Goal: Task Accomplishment & Management: Complete application form

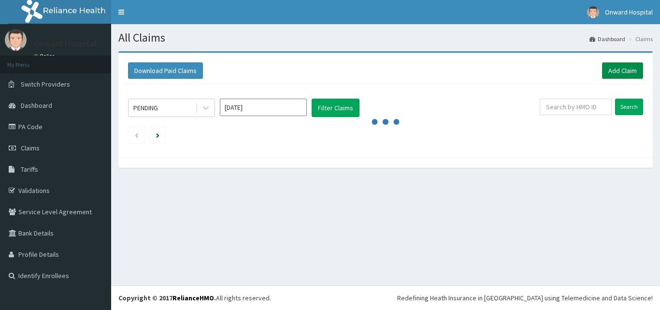
click at [625, 74] on link "Add Claim" at bounding box center [622, 70] width 41 height 16
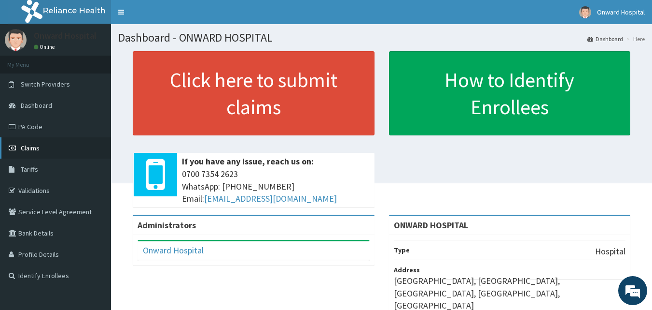
click at [57, 150] on link "Claims" at bounding box center [55, 147] width 111 height 21
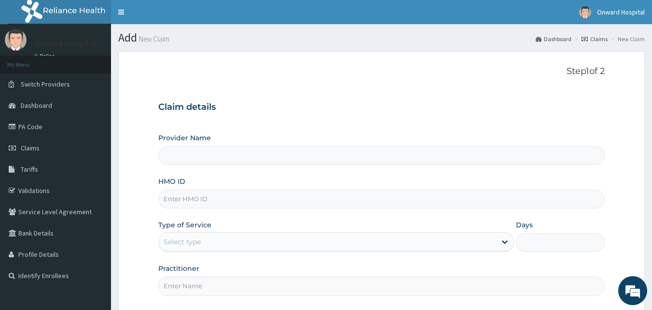
click at [198, 198] on input "HMO ID" at bounding box center [381, 198] width 447 height 19
type input "n"
type input "ONWARD HOSPITAL"
type input "nbc/10530/a"
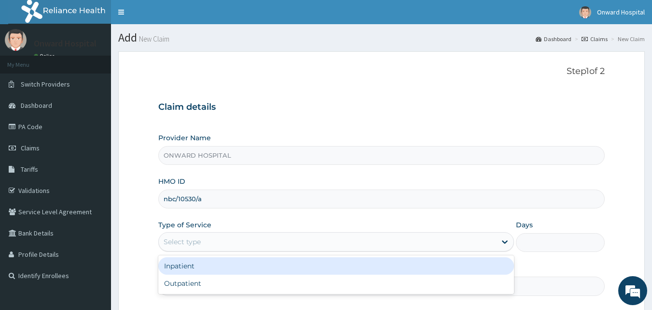
click at [186, 244] on div "Select type" at bounding box center [182, 242] width 37 height 10
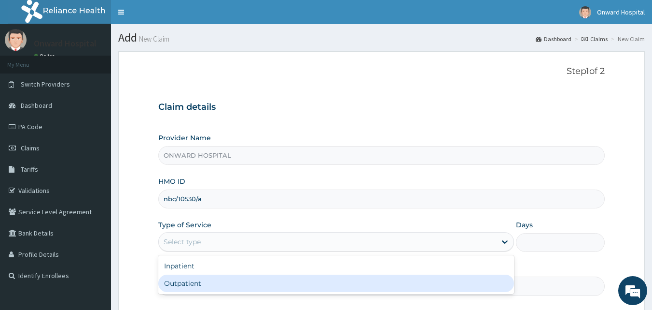
click at [187, 280] on div "Outpatient" at bounding box center [336, 282] width 356 height 17
type input "1"
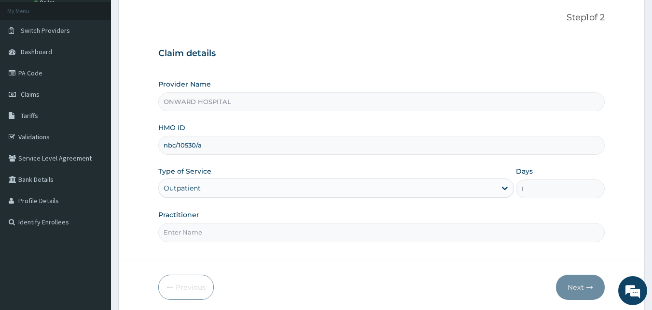
scroll to position [90, 0]
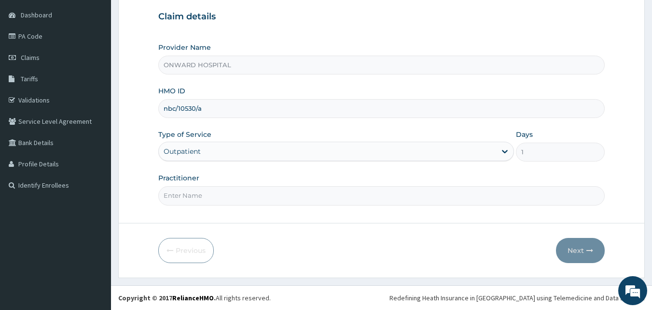
click at [218, 196] on input "Practitioner" at bounding box center [381, 195] width 447 height 19
type input "DR ADEGBUYI"
click at [578, 249] on button "Next" at bounding box center [580, 250] width 49 height 25
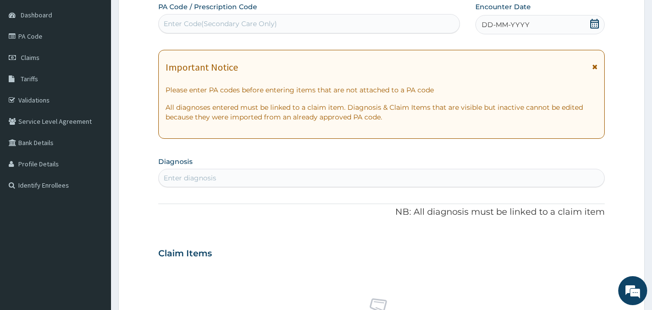
click at [255, 21] on div "Enter Code(Secondary Care Only)" at bounding box center [220, 24] width 113 height 10
paste input "PA/685DC4"
type input "PA/685DC4"
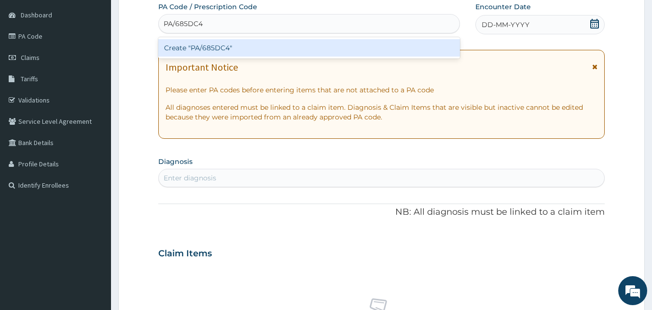
click at [222, 47] on div "Create "PA/685DC4"" at bounding box center [309, 47] width 302 height 17
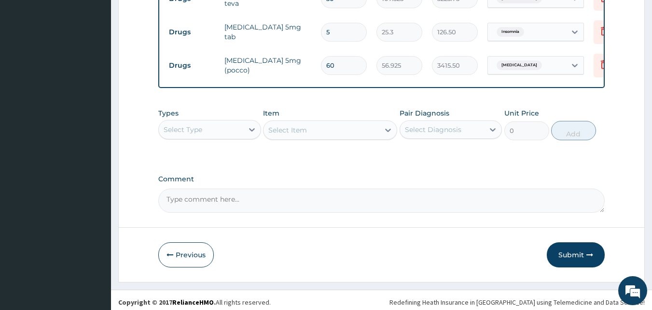
scroll to position [410, 0]
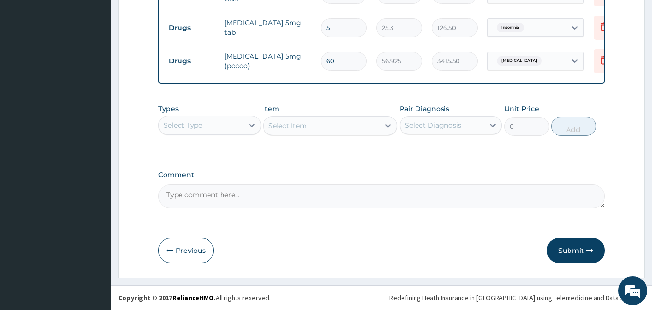
click at [235, 129] on div "Select Type" at bounding box center [201, 124] width 85 height 15
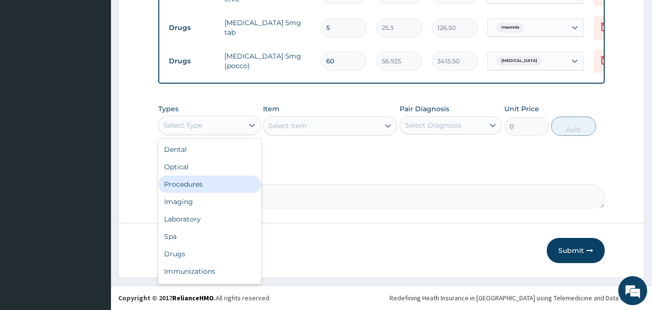
click at [208, 188] on div "Procedures" at bounding box center [209, 183] width 103 height 17
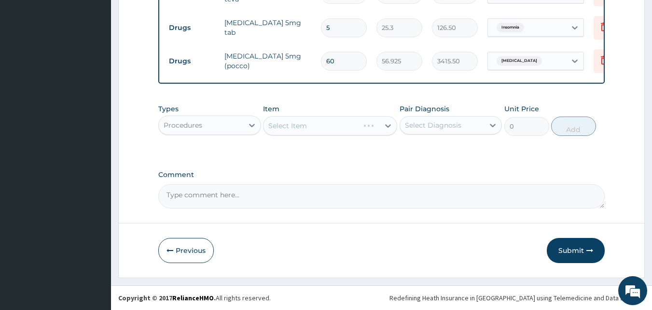
click at [337, 133] on div "Select Item" at bounding box center [330, 125] width 134 height 19
click at [390, 129] on icon at bounding box center [388, 126] width 10 height 10
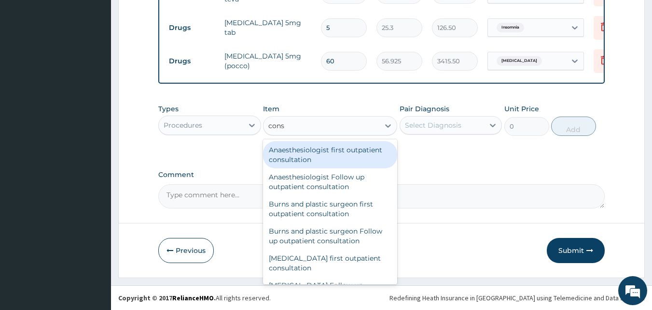
type input "consu"
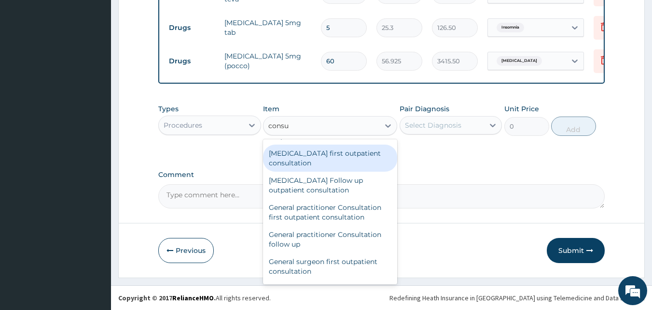
scroll to position [483, 0]
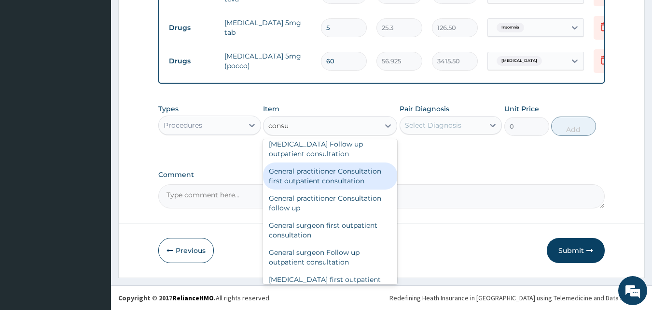
click at [325, 184] on div "General practitioner Consultation first outpatient consultation" at bounding box center [330, 175] width 134 height 27
type input "3795"
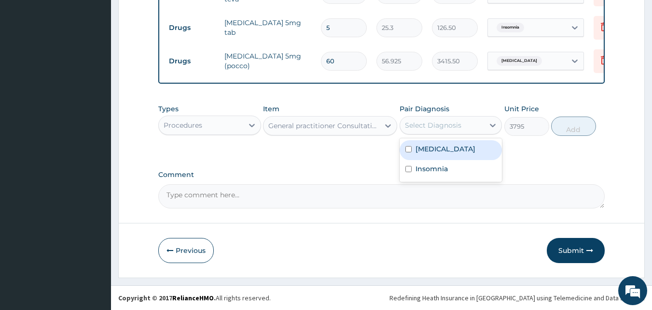
click at [424, 130] on div "Select Diagnosis" at bounding box center [433, 125] width 57 height 10
click at [425, 154] on label "Hypertensive heart disease" at bounding box center [446, 149] width 60 height 10
checkbox input "true"
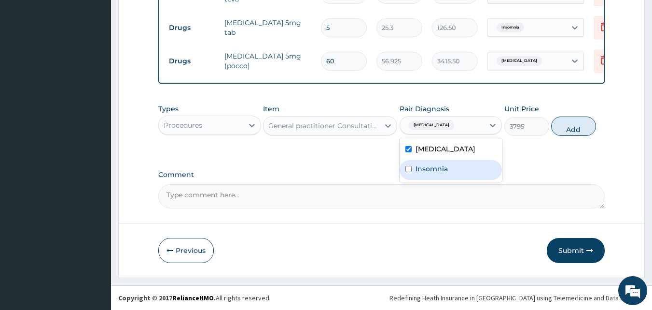
drag, startPoint x: 424, startPoint y: 185, endPoint x: 455, endPoint y: 174, distance: 32.2
click at [424, 173] on label "Insomnia" at bounding box center [432, 169] width 32 height 10
checkbox input "true"
click at [582, 134] on button "Add" at bounding box center [573, 125] width 45 height 19
type input "0"
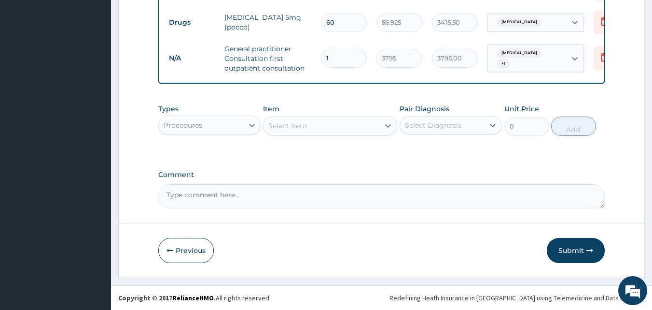
scroll to position [453, 0]
click at [571, 253] on button "Submit" at bounding box center [576, 250] width 58 height 25
